Goal: Task Accomplishment & Management: Complete application form

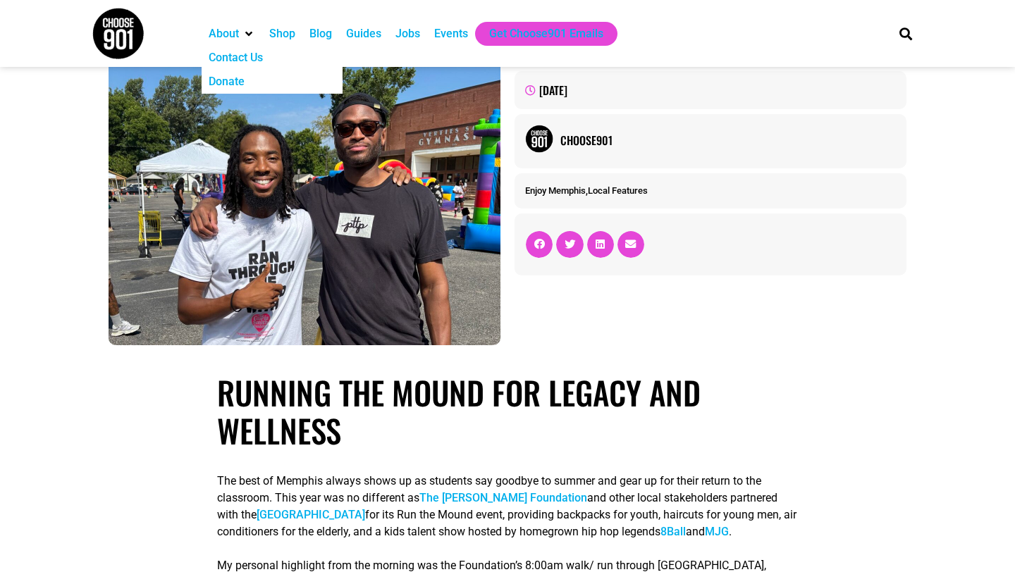
click at [108, 34] on img at bounding box center [118, 33] width 53 height 53
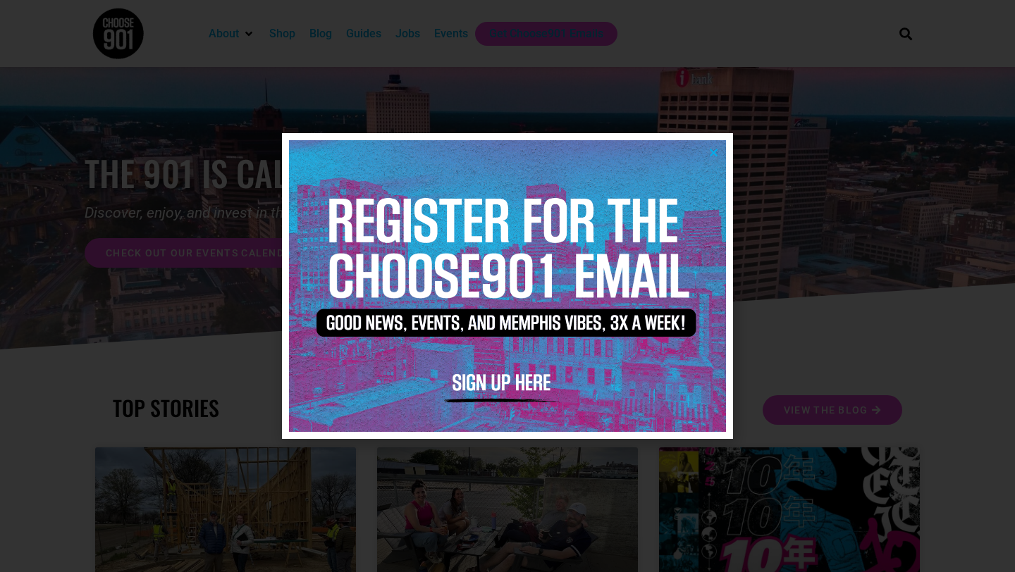
click at [713, 151] on icon "Close" at bounding box center [713, 152] width 11 height 11
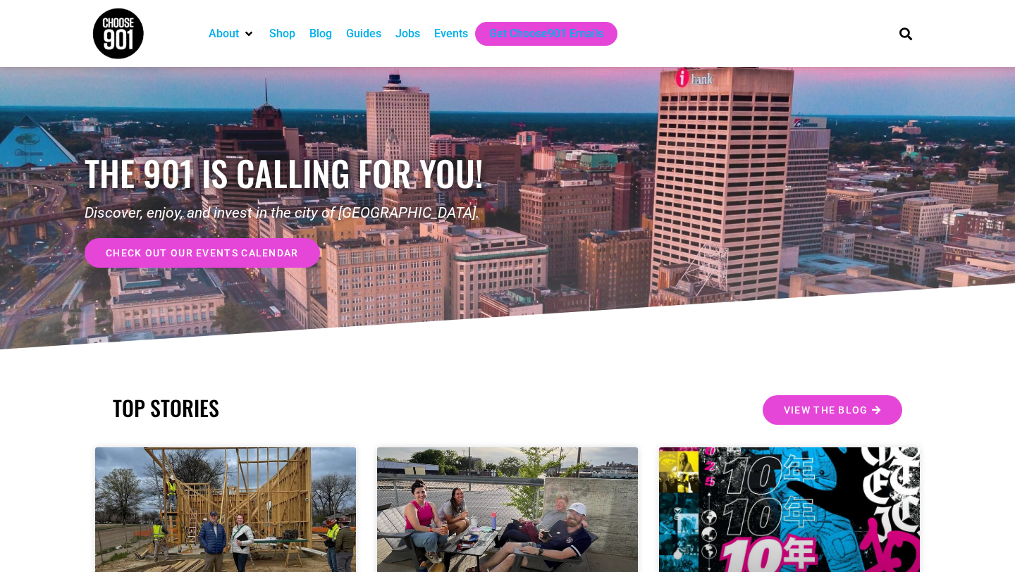
click at [411, 30] on div "Jobs" at bounding box center [407, 33] width 25 height 17
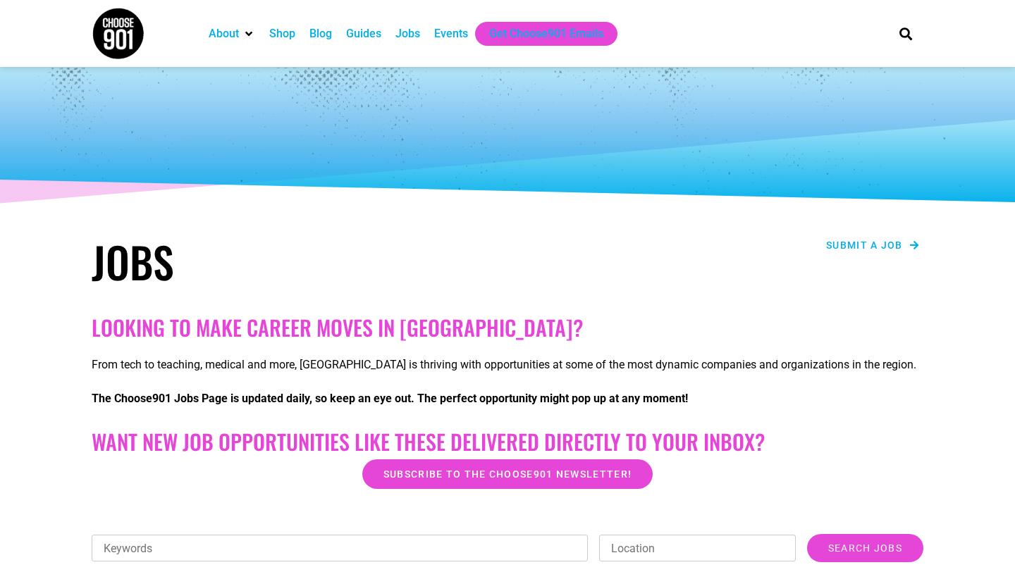
click at [844, 241] on span "Submit a job" at bounding box center [864, 245] width 77 height 10
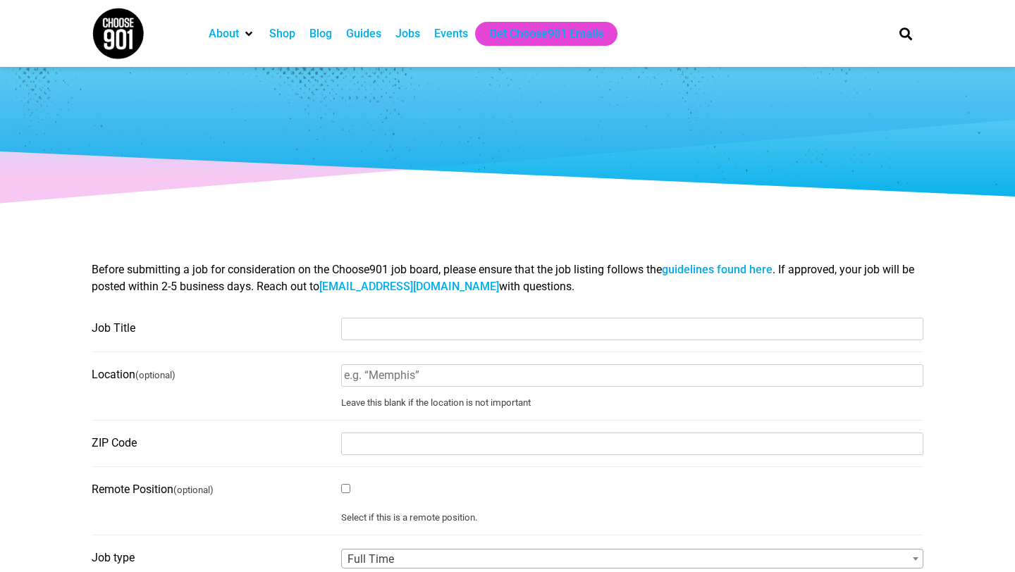
select select
click at [329, 33] on div "Blog" at bounding box center [320, 33] width 23 height 17
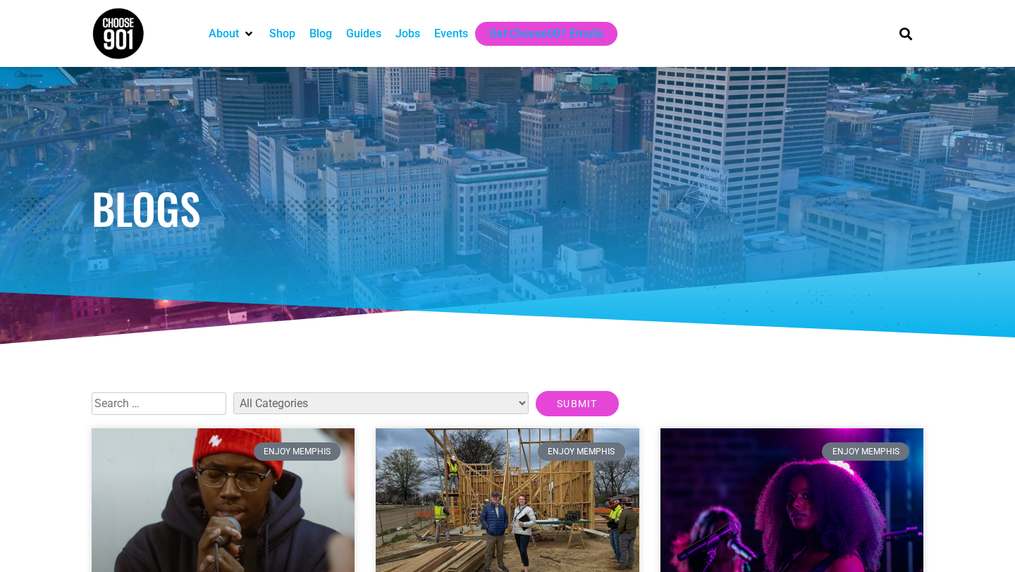
click at [447, 37] on div "Events" at bounding box center [451, 33] width 34 height 17
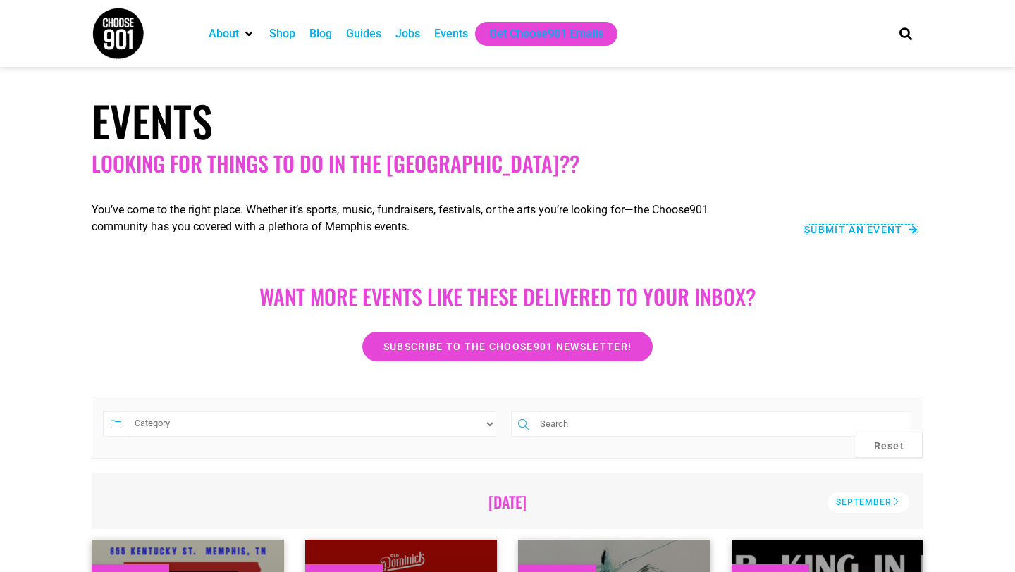
click at [817, 230] on span "Submit an Event" at bounding box center [853, 230] width 99 height 10
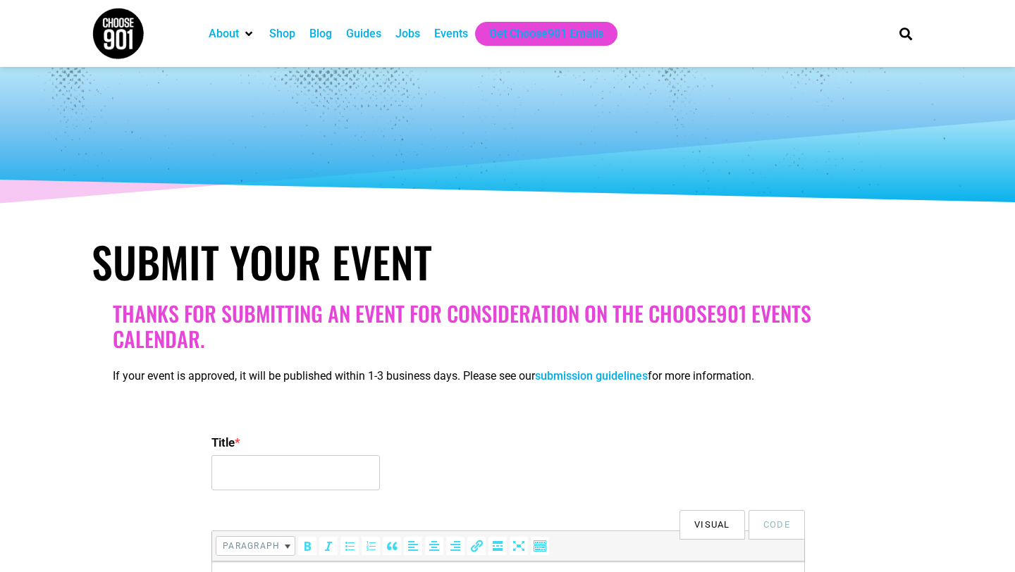
select select
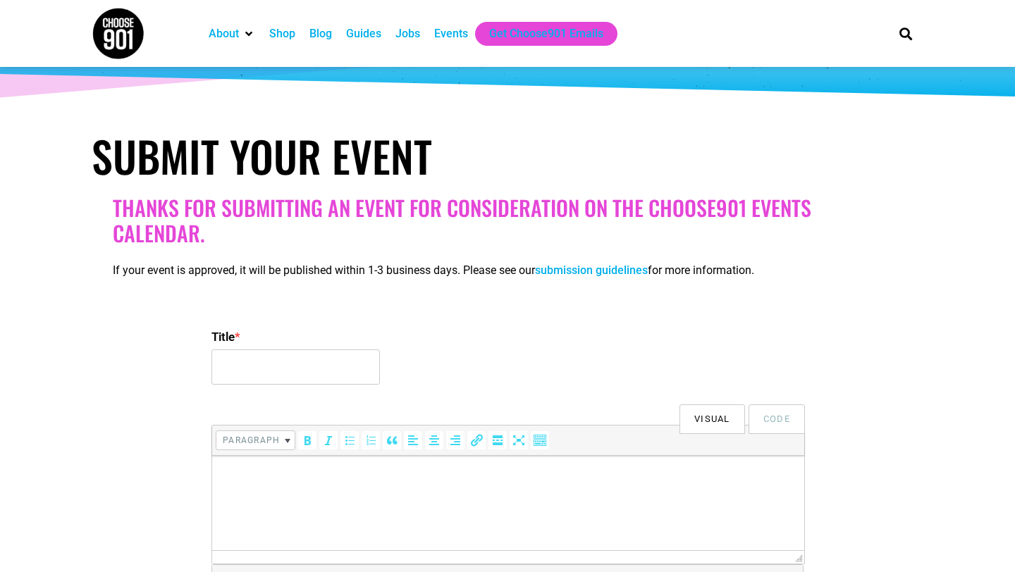
scroll to position [99, 0]
